Goal: Task Accomplishment & Management: Manage account settings

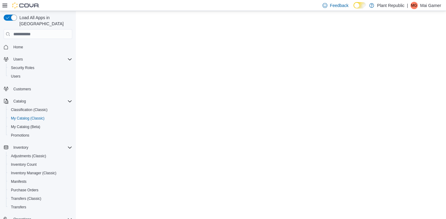
select select "**********"
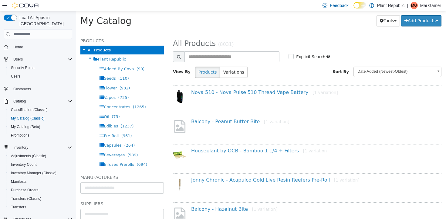
scroll to position [63, 0]
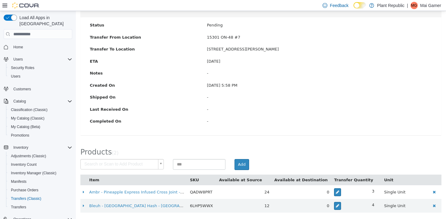
scroll to position [80, 0]
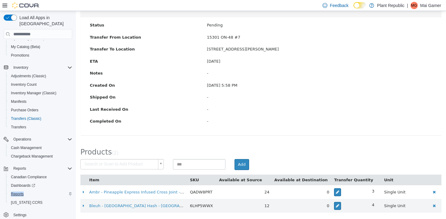
click at [30, 190] on div "Reports" at bounding box center [41, 193] width 64 height 7
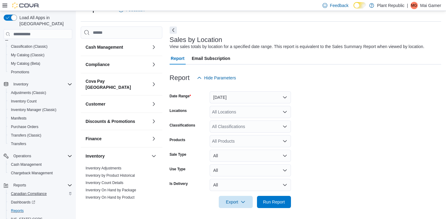
scroll to position [80, 0]
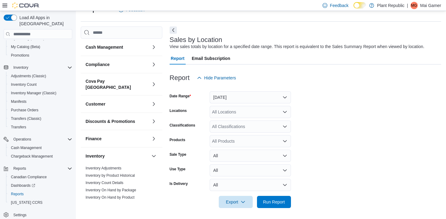
click at [259, 90] on div at bounding box center [306, 87] width 272 height 7
click at [258, 95] on button "[DATE]" at bounding box center [250, 97] width 81 height 12
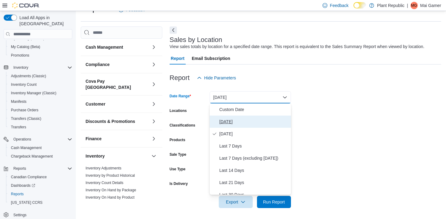
click at [260, 121] on span "[DATE]" at bounding box center [253, 121] width 69 height 7
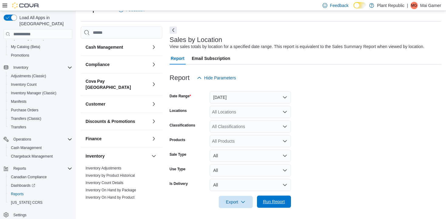
click at [281, 206] on span "Run Report" at bounding box center [274, 201] width 27 height 12
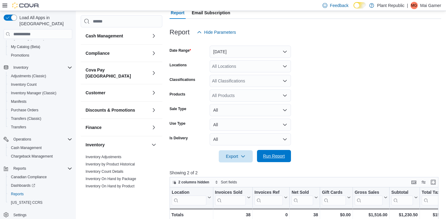
scroll to position [83, 0]
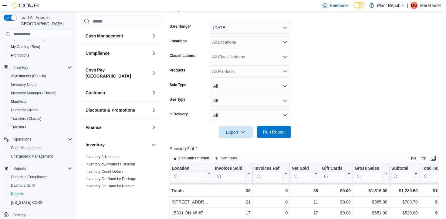
click at [280, 130] on span "Run Report" at bounding box center [274, 132] width 22 height 6
click at [30, 44] on span "My Catalog (Beta)" at bounding box center [25, 46] width 29 height 5
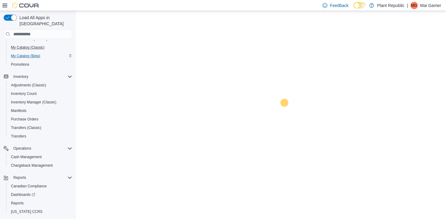
click at [31, 45] on button "My Catalog (Classic)" at bounding box center [40, 47] width 69 height 9
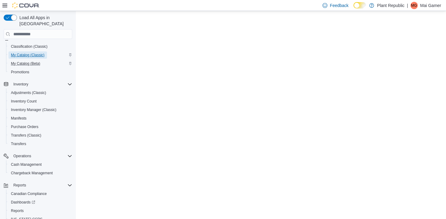
click at [33, 53] on span "My Catalog (Classic)" at bounding box center [28, 55] width 34 height 5
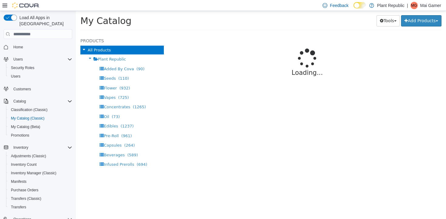
select select "**********"
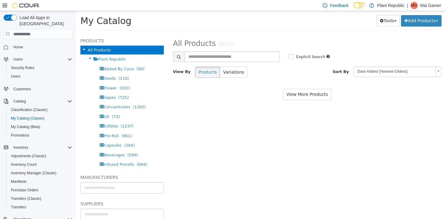
click at [236, 49] on div "**********" at bounding box center [307, 59] width 269 height 45
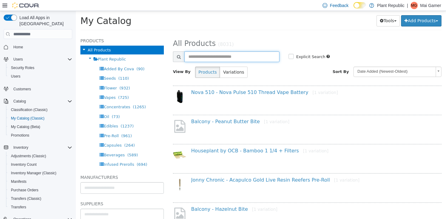
click at [237, 55] on input "text" at bounding box center [232, 56] width 95 height 11
type input "******"
select select "**********"
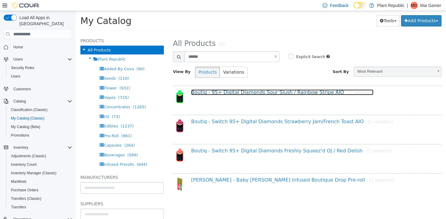
click at [234, 92] on link "Boutiq - 95+ Digital Diamonds Sour Slush / Rainbow Stripe AIO [1 variation]" at bounding box center [282, 92] width 182 height 6
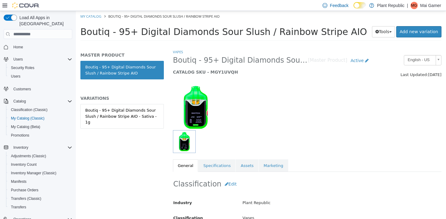
scroll to position [54, 0]
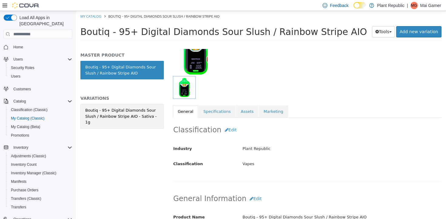
click at [143, 121] on link "Boutiq - 95+ Digital Diamonds Sour Slush / Rainbow Stripe AIO - Sativa - 1g" at bounding box center [121, 116] width 83 height 25
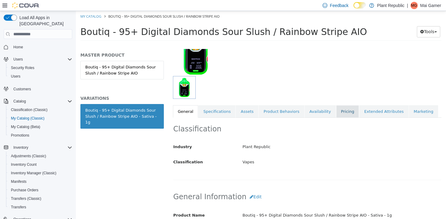
click at [336, 115] on link "Pricing" at bounding box center [347, 111] width 23 height 13
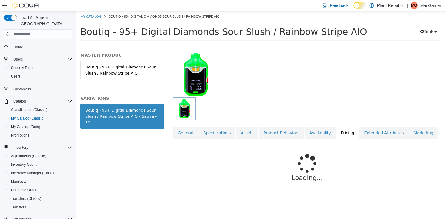
scroll to position [48, 0]
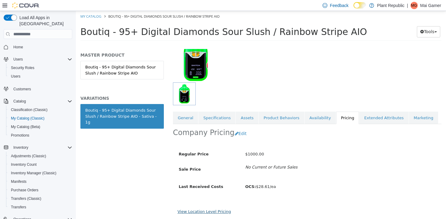
click at [215, 213] on link "View Location Level Pricing" at bounding box center [204, 211] width 53 height 5
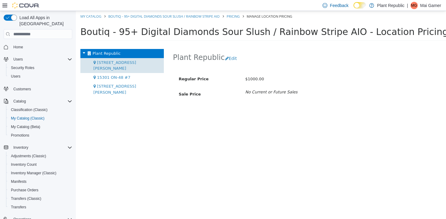
click at [125, 66] on div "[STREET_ADDRESS][PERSON_NAME]" at bounding box center [121, 65] width 83 height 15
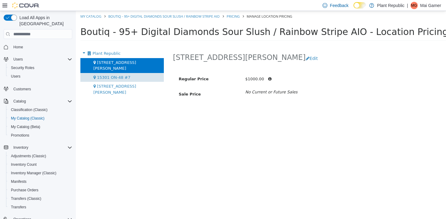
click at [125, 75] on span "15301 ON-48 #7" at bounding box center [113, 77] width 33 height 5
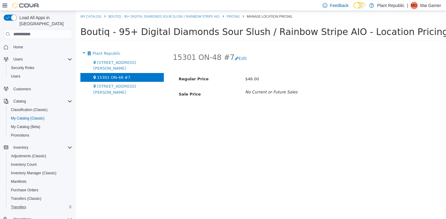
scroll to position [80, 0]
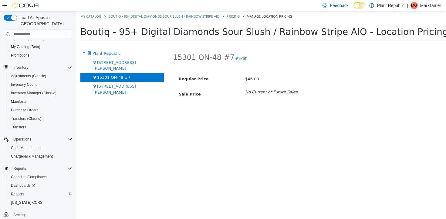
click at [29, 190] on div "Reports" at bounding box center [41, 193] width 64 height 7
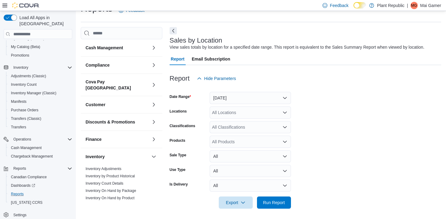
scroll to position [14, 0]
click at [240, 100] on button "[DATE]" at bounding box center [250, 97] width 81 height 12
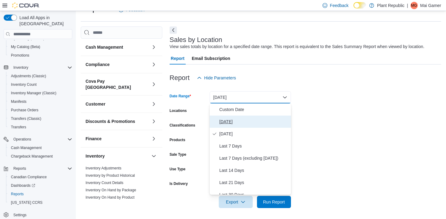
click at [245, 126] on button "[DATE]" at bounding box center [250, 121] width 81 height 12
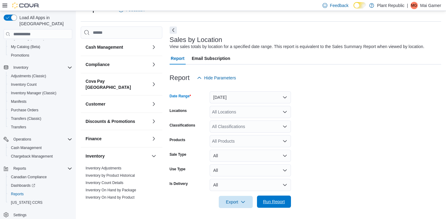
click at [282, 205] on span "Run Report" at bounding box center [274, 201] width 27 height 12
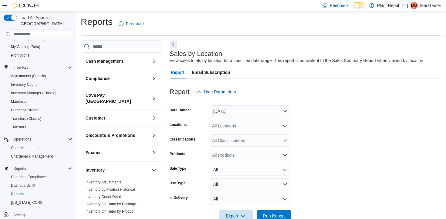
scroll to position [6, 0]
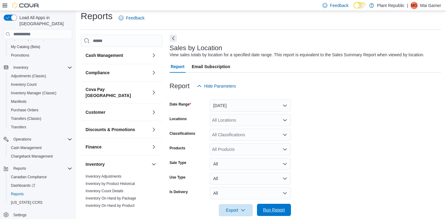
click at [285, 211] on span "Run Report" at bounding box center [274, 209] width 27 height 12
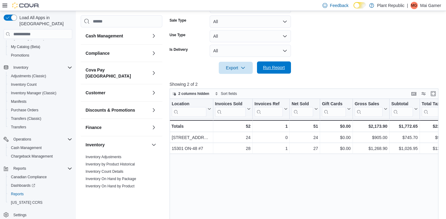
scroll to position [197, 0]
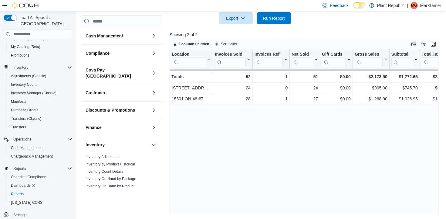
click at [274, 11] on div at bounding box center [306, 9] width 272 height 5
click at [274, 18] on span "Run Report" at bounding box center [274, 18] width 22 height 6
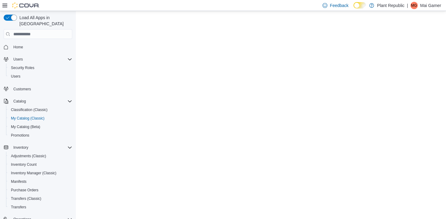
select select "**********"
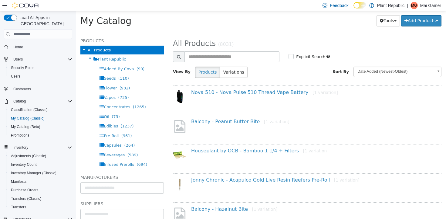
scroll to position [63, 0]
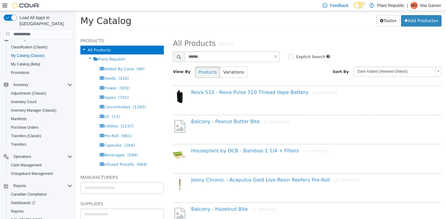
type input "******"
select select "**********"
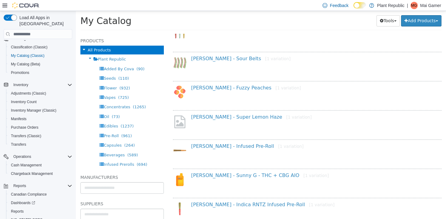
scroll to position [0, 0]
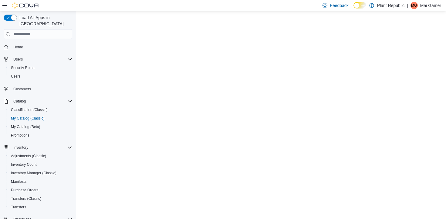
select select "**********"
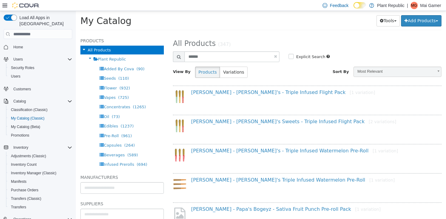
scroll to position [63, 0]
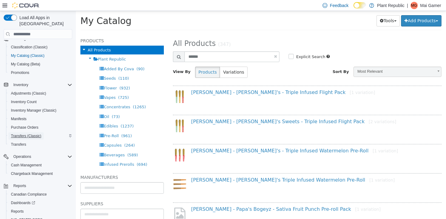
click at [26, 133] on span "Transfers (Classic)" at bounding box center [26, 135] width 30 height 5
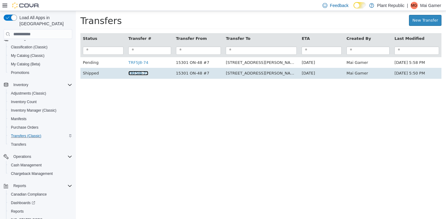
click at [139, 72] on link "TRF5J8-73" at bounding box center [138, 73] width 20 height 5
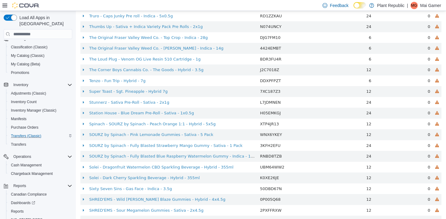
scroll to position [16, 0]
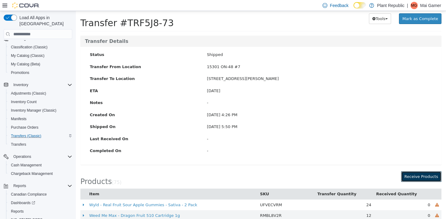
click at [435, 177] on button "Receive Products" at bounding box center [421, 176] width 40 height 11
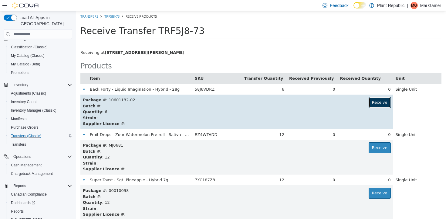
click at [374, 102] on button "Receive" at bounding box center [380, 102] width 22 height 11
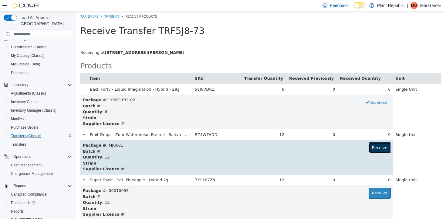
click at [372, 146] on button "Receive" at bounding box center [380, 147] width 22 height 11
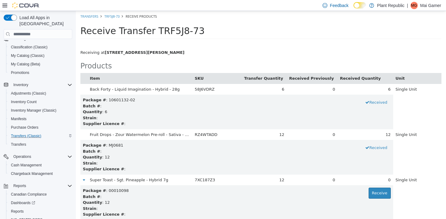
click at [94, 78] on button "Item" at bounding box center [95, 78] width 11 height 6
click at [94, 78] on button "Item" at bounding box center [97, 78] width 14 height 6
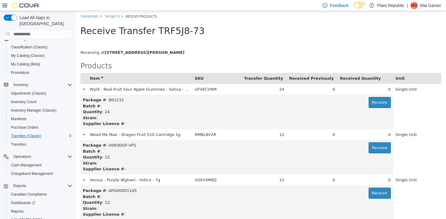
click at [94, 78] on button "Item" at bounding box center [97, 78] width 14 height 6
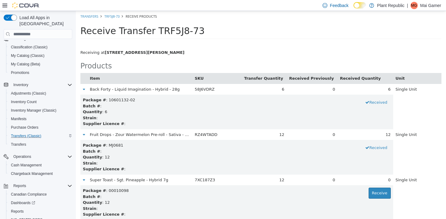
click at [94, 78] on button "Item" at bounding box center [95, 78] width 11 height 6
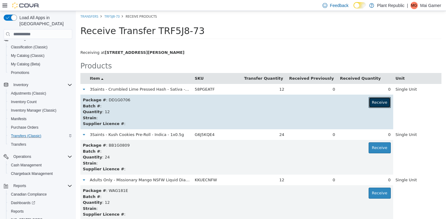
click at [370, 103] on button "Receive" at bounding box center [380, 102] width 22 height 11
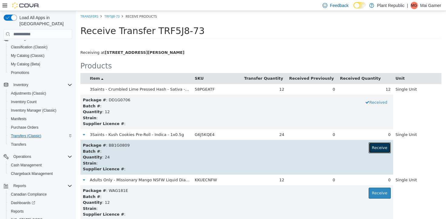
click at [374, 149] on button "Receive" at bounding box center [380, 147] width 22 height 11
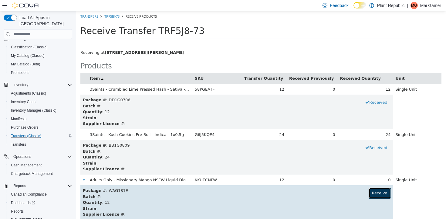
click at [376, 190] on button "Receive" at bounding box center [380, 192] width 22 height 11
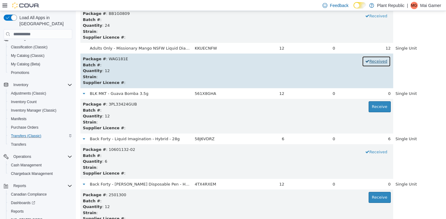
scroll to position [134, 0]
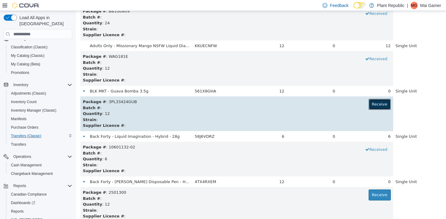
click at [378, 106] on button "Receive" at bounding box center [380, 104] width 22 height 11
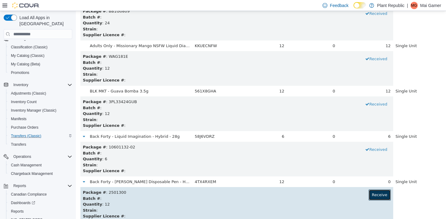
click at [377, 192] on button "Receive" at bounding box center [380, 194] width 22 height 11
click at [341, 199] on div "Batch # :" at bounding box center [237, 198] width 308 height 6
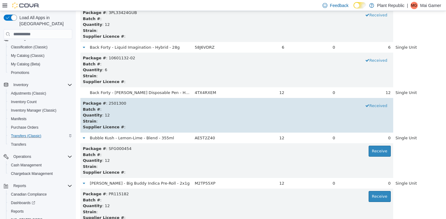
scroll to position [237, 0]
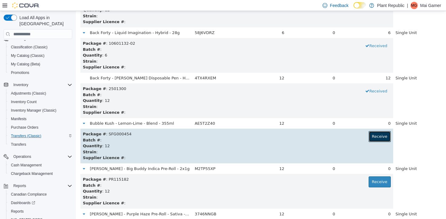
click at [375, 142] on button "Receive" at bounding box center [380, 136] width 22 height 11
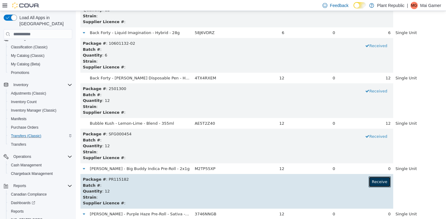
click at [375, 180] on button "Receive" at bounding box center [380, 181] width 22 height 11
click at [321, 199] on div "Strain :" at bounding box center [237, 197] width 308 height 6
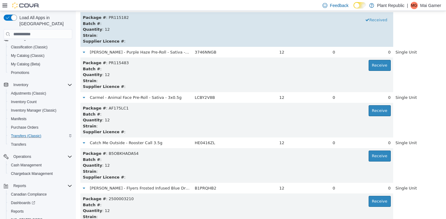
scroll to position [415, 0]
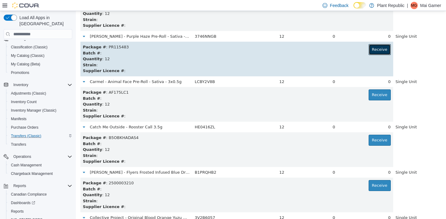
click at [380, 49] on button "Receive" at bounding box center [380, 49] width 22 height 11
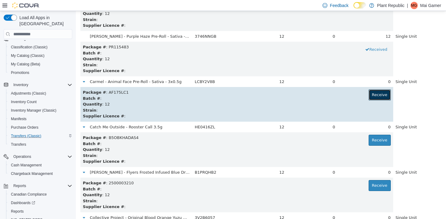
click at [378, 94] on button "Receive" at bounding box center [380, 94] width 22 height 11
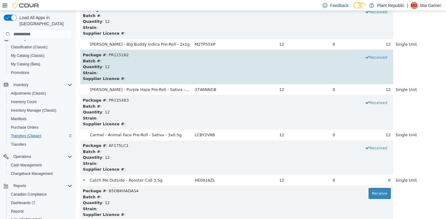
click at [374, 75] on div "Strain :" at bounding box center [237, 73] width 308 height 6
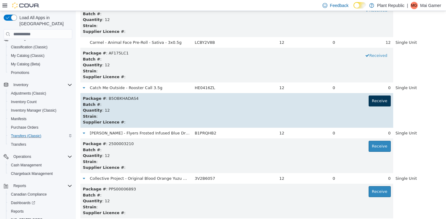
scroll to position [455, 0]
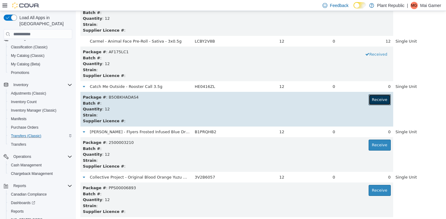
click at [379, 103] on button "Receive" at bounding box center [380, 99] width 22 height 11
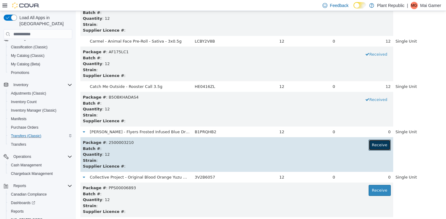
click at [379, 149] on button "Receive" at bounding box center [380, 144] width 22 height 11
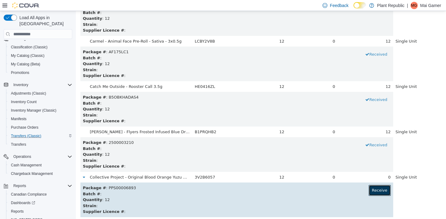
click at [371, 191] on button "Receive" at bounding box center [380, 190] width 22 height 11
click at [343, 204] on div "Strain :" at bounding box center [237, 205] width 308 height 6
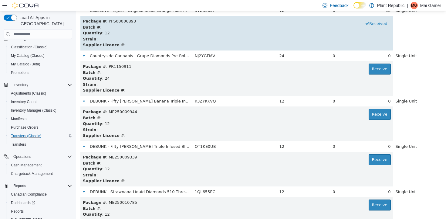
scroll to position [624, 0]
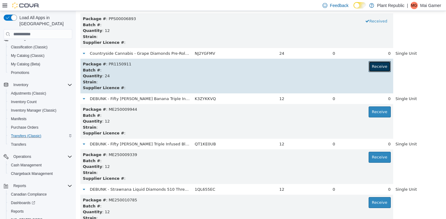
click at [372, 66] on button "Receive" at bounding box center [380, 66] width 22 height 11
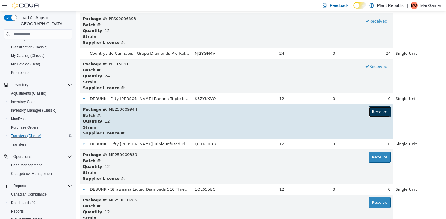
click at [375, 114] on button "Receive" at bounding box center [380, 111] width 22 height 11
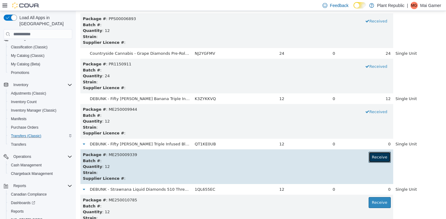
click at [375, 156] on button "Receive" at bounding box center [380, 156] width 22 height 11
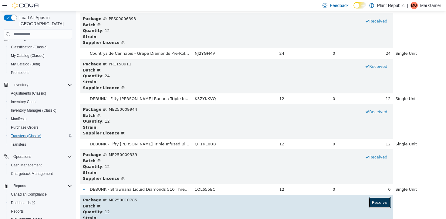
click at [375, 199] on button "Receive" at bounding box center [380, 202] width 22 height 11
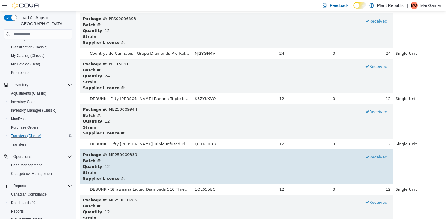
click at [347, 169] on div "Quantity : 12" at bounding box center [237, 166] width 308 height 6
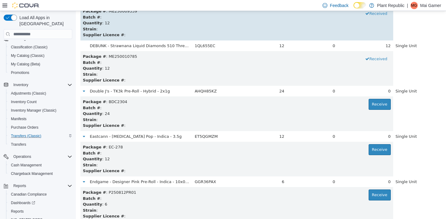
scroll to position [782, 0]
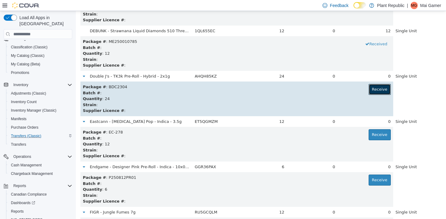
click at [384, 87] on button "Receive" at bounding box center [380, 89] width 22 height 11
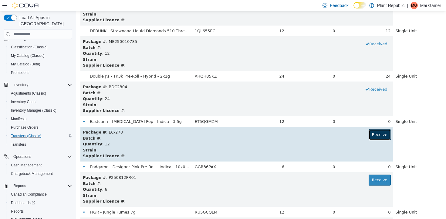
click at [383, 132] on button "Receive" at bounding box center [380, 134] width 22 height 11
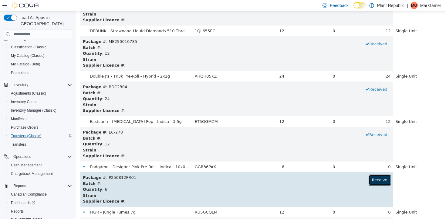
click at [379, 182] on button "Receive" at bounding box center [380, 179] width 22 height 11
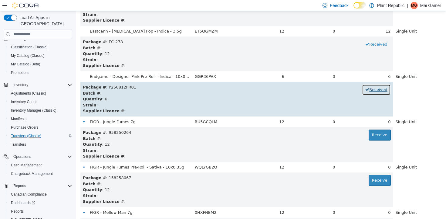
scroll to position [874, 0]
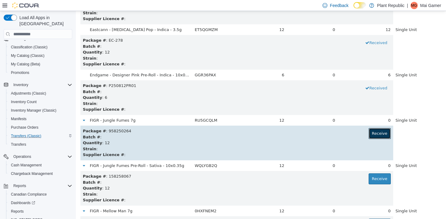
click at [379, 128] on button "Receive" at bounding box center [380, 133] width 22 height 11
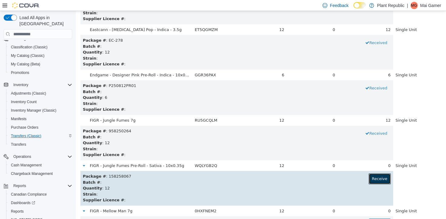
click at [377, 180] on button "Receive" at bounding box center [380, 178] width 22 height 11
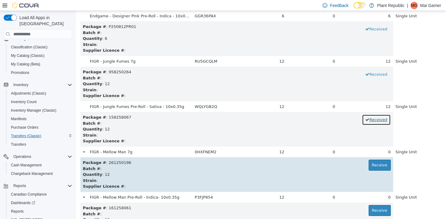
scroll to position [933, 0]
click at [374, 165] on button "Receive" at bounding box center [380, 164] width 22 height 11
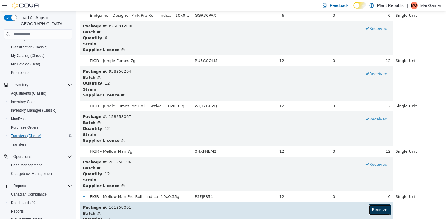
click at [380, 207] on button "Receive" at bounding box center [380, 209] width 22 height 11
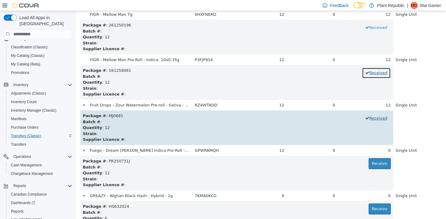
scroll to position [1071, 0]
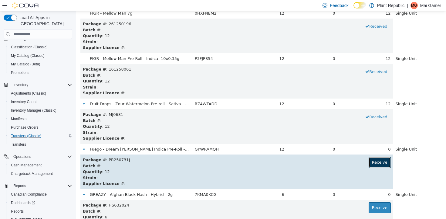
click at [378, 162] on button "Receive" at bounding box center [380, 162] width 22 height 11
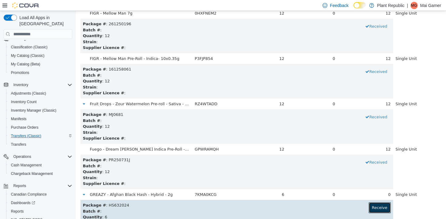
click at [377, 206] on button "Receive" at bounding box center [380, 207] width 22 height 11
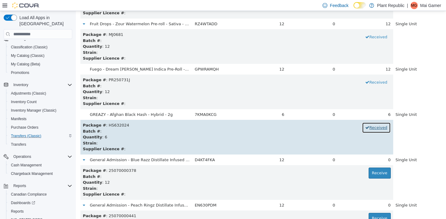
scroll to position [1154, 0]
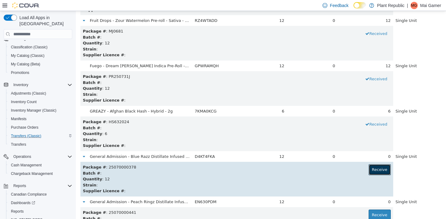
click at [380, 165] on button "Receive" at bounding box center [380, 169] width 22 height 11
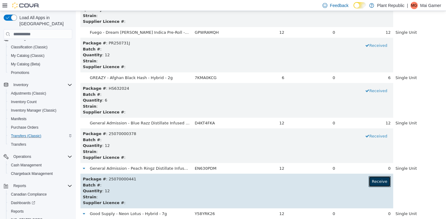
click at [380, 187] on button "Receive" at bounding box center [380, 181] width 22 height 11
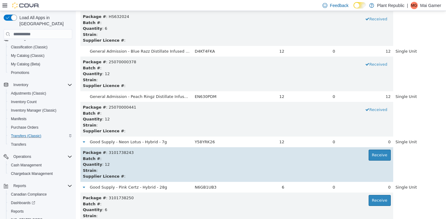
click at [376, 162] on div "Quantity : 12" at bounding box center [237, 164] width 308 height 6
click at [376, 159] on button "Receive" at bounding box center [380, 154] width 22 height 11
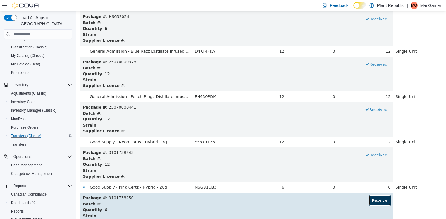
click at [373, 199] on button "Receive" at bounding box center [380, 200] width 22 height 11
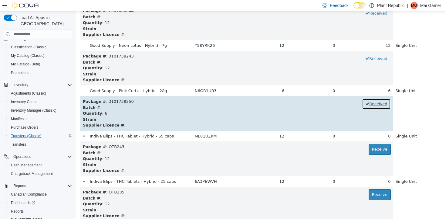
scroll to position [1356, 0]
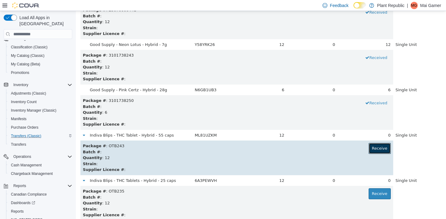
click at [377, 146] on button "Receive" at bounding box center [380, 148] width 22 height 11
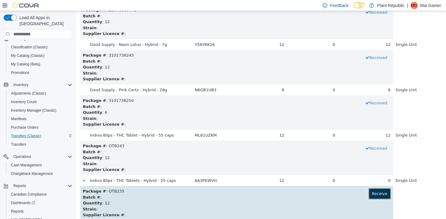
click at [378, 194] on button "Receive" at bounding box center [380, 193] width 22 height 11
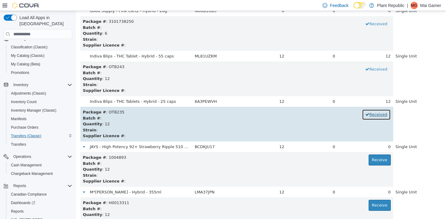
scroll to position [1484, 0]
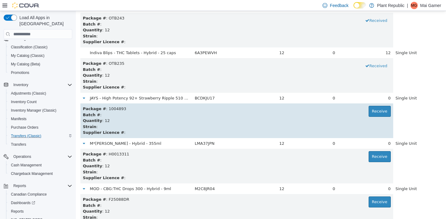
click at [373, 117] on div "Quantity : 12" at bounding box center [237, 120] width 308 height 6
click at [373, 115] on button "Receive" at bounding box center [380, 111] width 22 height 11
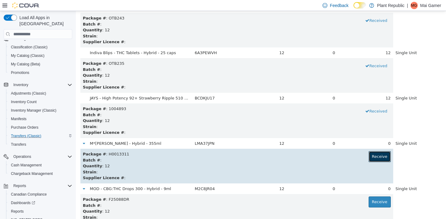
click at [376, 159] on button "Receive" at bounding box center [380, 156] width 22 height 11
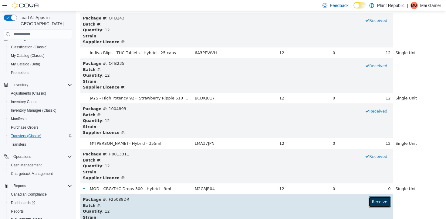
click at [375, 201] on button "Receive" at bounding box center [380, 201] width 22 height 11
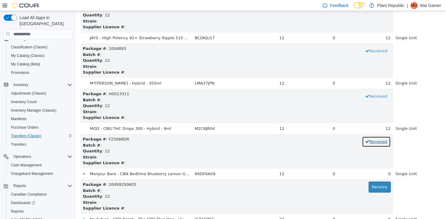
scroll to position [1580, 0]
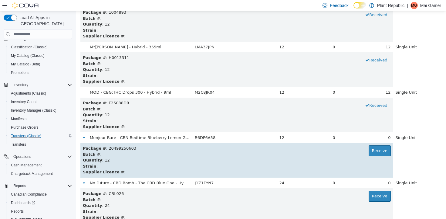
click at [376, 158] on div "Quantity : 12" at bounding box center [237, 160] width 308 height 6
click at [376, 149] on button "Receive" at bounding box center [380, 150] width 22 height 11
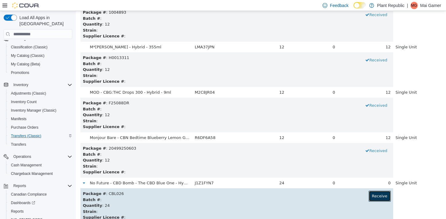
click at [380, 193] on button "Receive" at bounding box center [380, 195] width 22 height 11
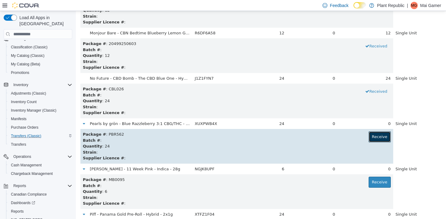
click at [377, 135] on button "Receive" at bounding box center [380, 136] width 22 height 11
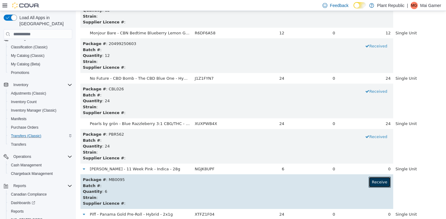
click at [377, 181] on button "Receive" at bounding box center [380, 181] width 22 height 11
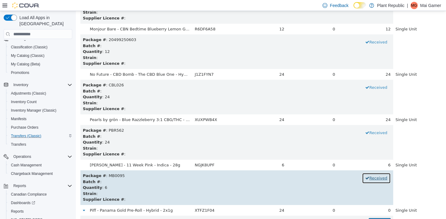
scroll to position [1885, 0]
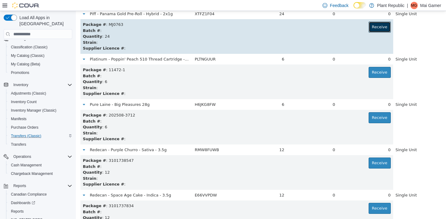
click at [379, 29] on button "Receive" at bounding box center [380, 27] width 22 height 11
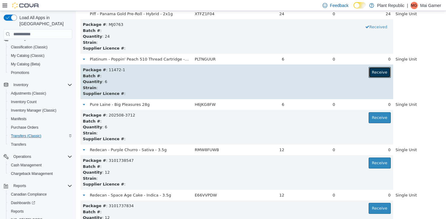
click at [377, 75] on button "Receive" at bounding box center [380, 72] width 22 height 11
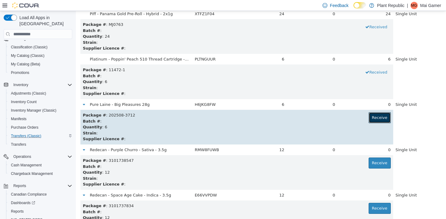
click at [374, 114] on button "Receive" at bounding box center [380, 117] width 22 height 11
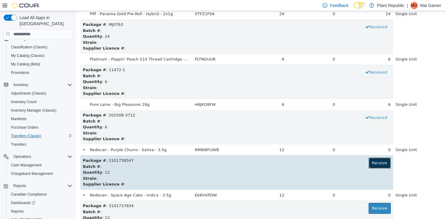
click at [373, 162] on button "Receive" at bounding box center [380, 162] width 22 height 11
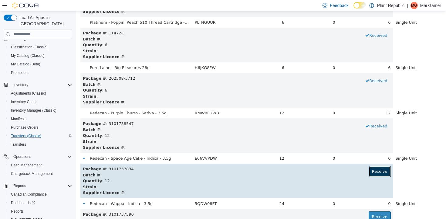
click at [375, 172] on button "Receive" at bounding box center [380, 171] width 22 height 11
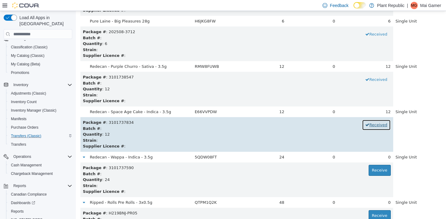
scroll to position [1975, 0]
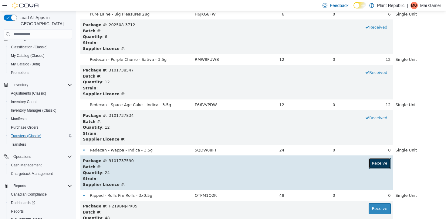
click at [376, 163] on button "Receive" at bounding box center [380, 163] width 22 height 11
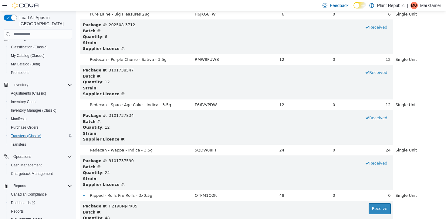
click at [438, 5] on p "Mai Gamer" at bounding box center [430, 5] width 21 height 7
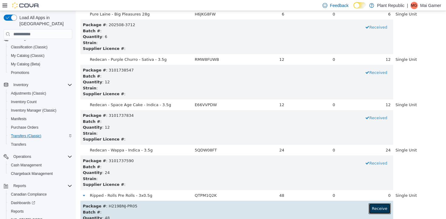
click at [378, 213] on button "Receive" at bounding box center [380, 208] width 22 height 11
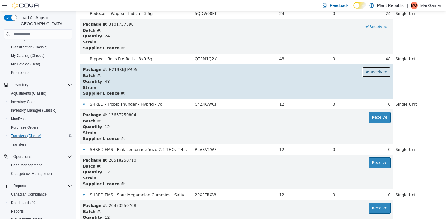
scroll to position [2127, 0]
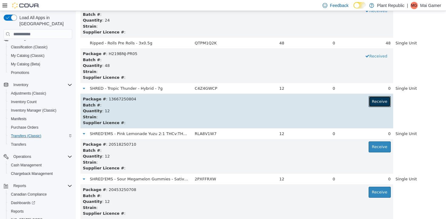
click at [373, 99] on button "Receive" at bounding box center [380, 101] width 22 height 11
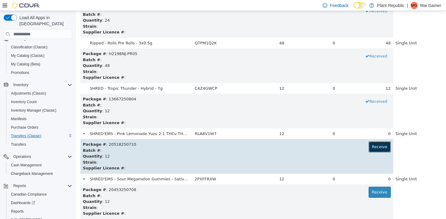
click at [375, 145] on button "Receive" at bounding box center [380, 146] width 22 height 11
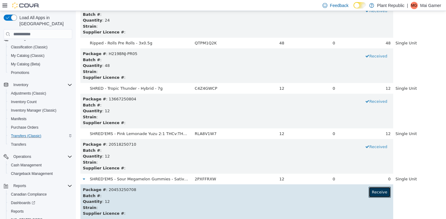
click at [373, 194] on button "Receive" at bounding box center [380, 191] width 22 height 11
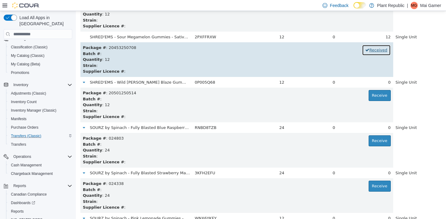
scroll to position [2301, 0]
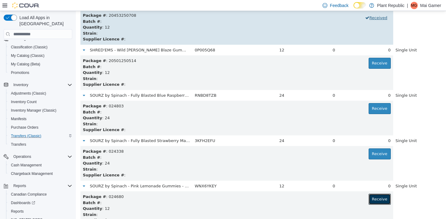
click at [372, 194] on button "Receive" at bounding box center [380, 198] width 22 height 11
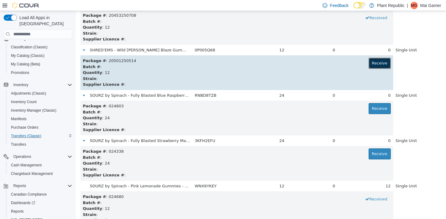
click at [381, 58] on button "Receive" at bounding box center [380, 63] width 22 height 11
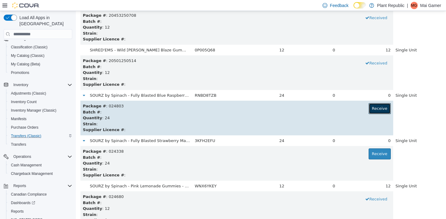
click at [377, 108] on button "Receive" at bounding box center [380, 108] width 22 height 11
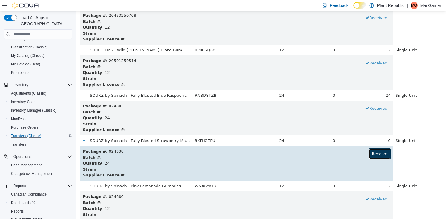
click at [374, 154] on button "Receive" at bounding box center [380, 153] width 22 height 11
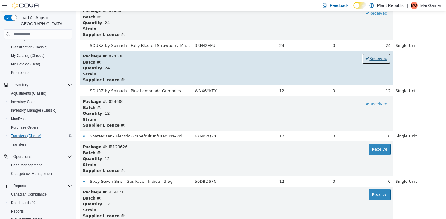
scroll to position [2431, 0]
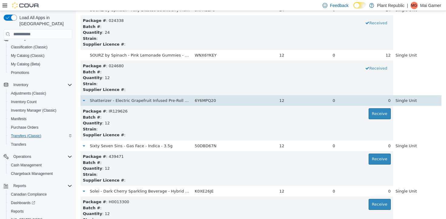
click at [376, 100] on div "0" at bounding box center [365, 100] width 51 height 6
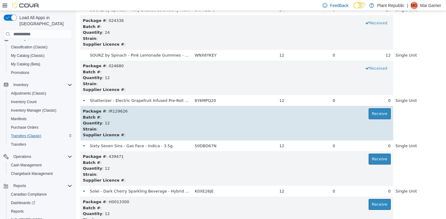
click at [376, 108] on td "Package # : IR129626 Receive Batch # : Quantity : 12 Strain : Supplier Licence …" at bounding box center [236, 123] width 313 height 35
click at [375, 119] on button "Receive" at bounding box center [380, 113] width 22 height 11
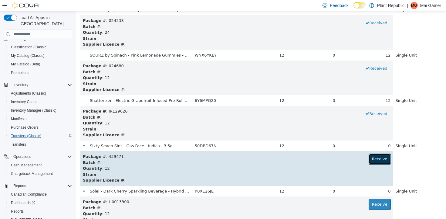
click at [376, 154] on button "Receive" at bounding box center [380, 158] width 22 height 11
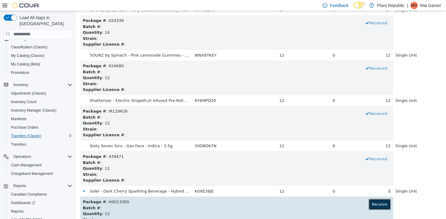
click at [377, 199] on button "Receive" at bounding box center [380, 204] width 22 height 11
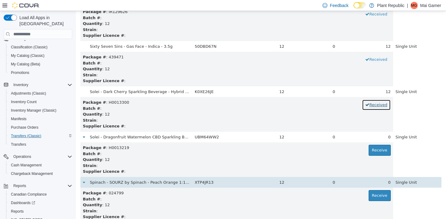
scroll to position [2535, 0]
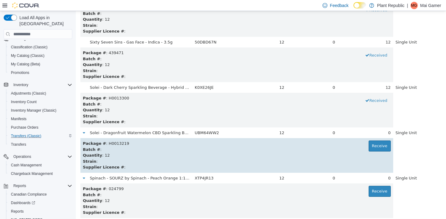
click at [376, 154] on div "Quantity : 12" at bounding box center [237, 155] width 308 height 6
click at [376, 149] on button "Receive" at bounding box center [380, 145] width 22 height 11
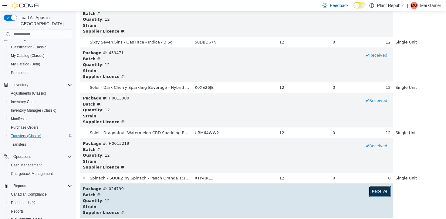
click at [383, 194] on button "Receive" at bounding box center [380, 190] width 22 height 11
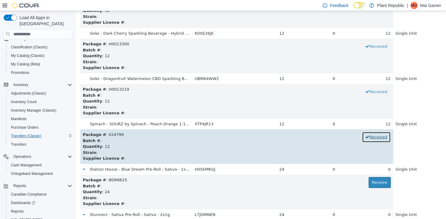
scroll to position [2633, 0]
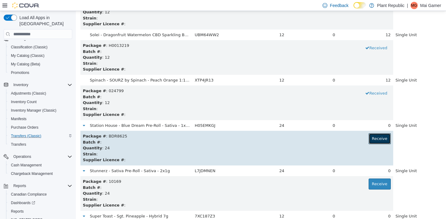
click at [375, 142] on button "Receive" at bounding box center [380, 138] width 22 height 11
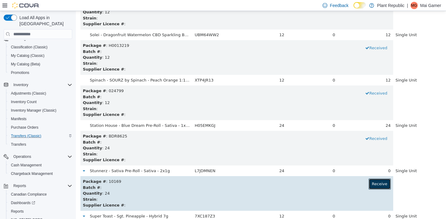
click at [377, 183] on button "Receive" at bounding box center [380, 183] width 22 height 11
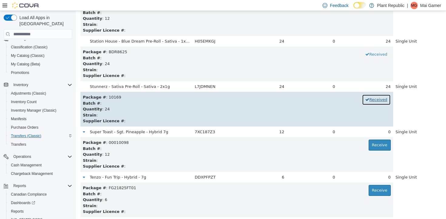
scroll to position [2745, 0]
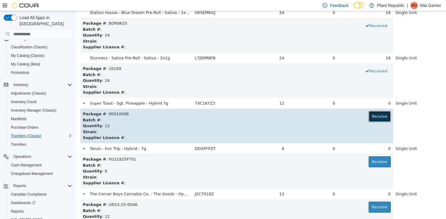
click at [372, 116] on button "Receive" at bounding box center [380, 116] width 22 height 11
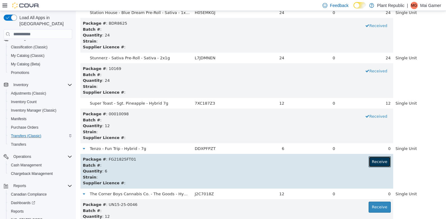
click at [372, 160] on button "Receive" at bounding box center [380, 161] width 22 height 11
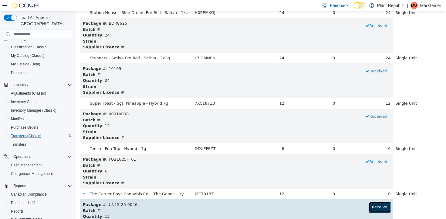
click at [376, 204] on button "Receive" at bounding box center [380, 206] width 22 height 11
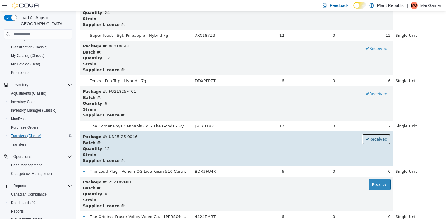
scroll to position [2941, 0]
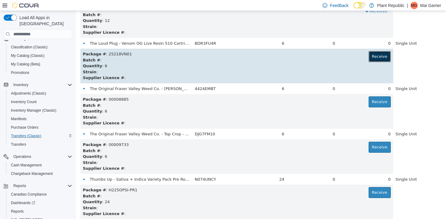
click at [379, 60] on button "Receive" at bounding box center [380, 56] width 22 height 11
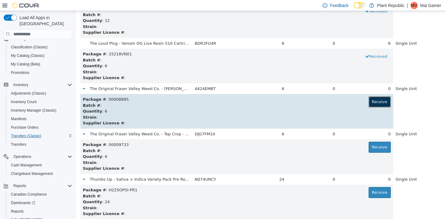
click at [378, 100] on button "Receive" at bounding box center [380, 101] width 22 height 11
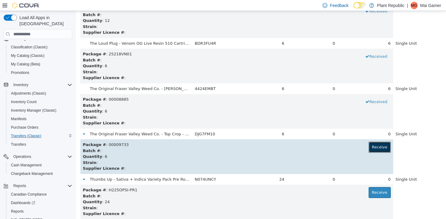
click at [378, 142] on button "Receive" at bounding box center [380, 146] width 22 height 11
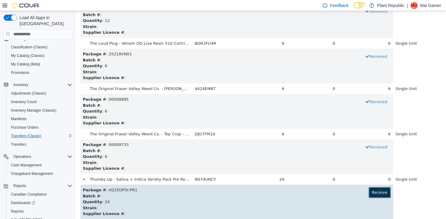
click at [374, 194] on button "Receive" at bounding box center [380, 192] width 22 height 11
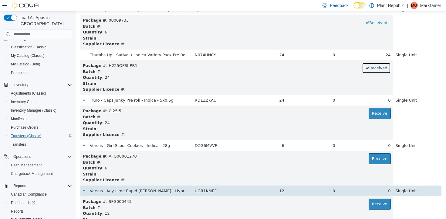
scroll to position [3066, 0]
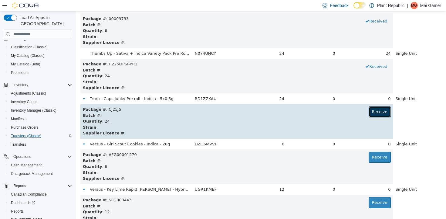
click at [379, 110] on button "Receive" at bounding box center [380, 111] width 22 height 11
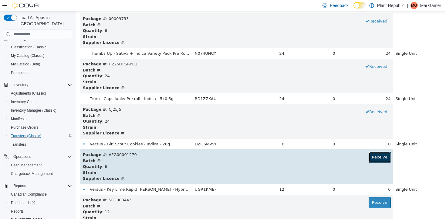
click at [380, 157] on button "Receive" at bounding box center [380, 156] width 22 height 11
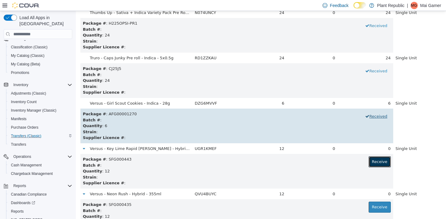
click at [380, 157] on button "Receive" at bounding box center [380, 161] width 22 height 11
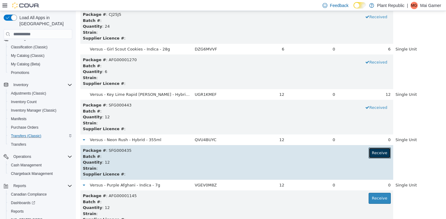
click at [380, 157] on button "Receive" at bounding box center [380, 152] width 22 height 11
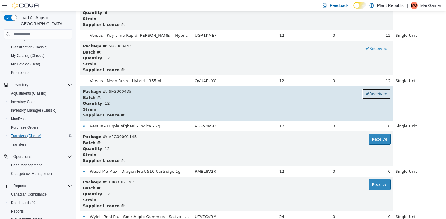
scroll to position [3223, 0]
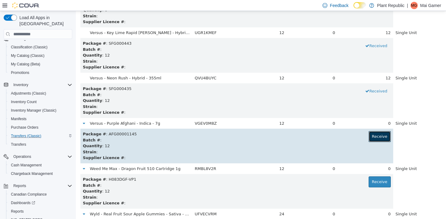
click at [377, 134] on button "Receive" at bounding box center [380, 136] width 22 height 11
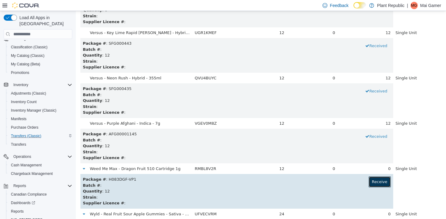
click at [376, 180] on button "Receive" at bounding box center [380, 181] width 22 height 11
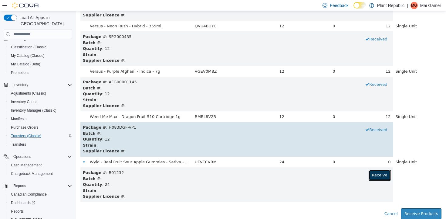
click at [376, 174] on button "Receive" at bounding box center [380, 174] width 22 height 11
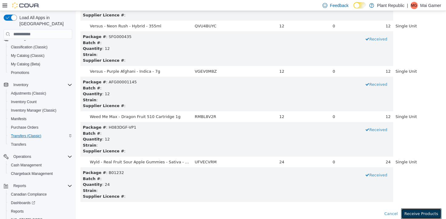
click at [415, 214] on button "Receive Products" at bounding box center [421, 213] width 40 height 11
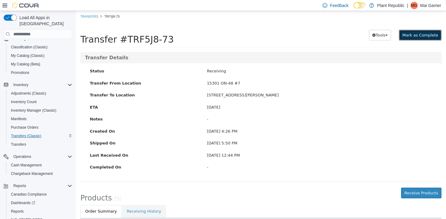
click at [426, 32] on button "Mark as Complete" at bounding box center [420, 35] width 43 height 11
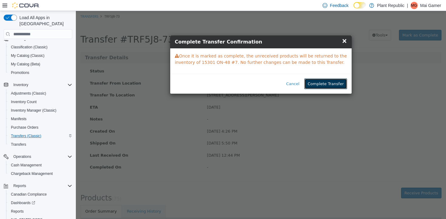
click at [341, 82] on button "Complete Transfer" at bounding box center [325, 83] width 43 height 11
